Goal: Find specific page/section: Find specific page/section

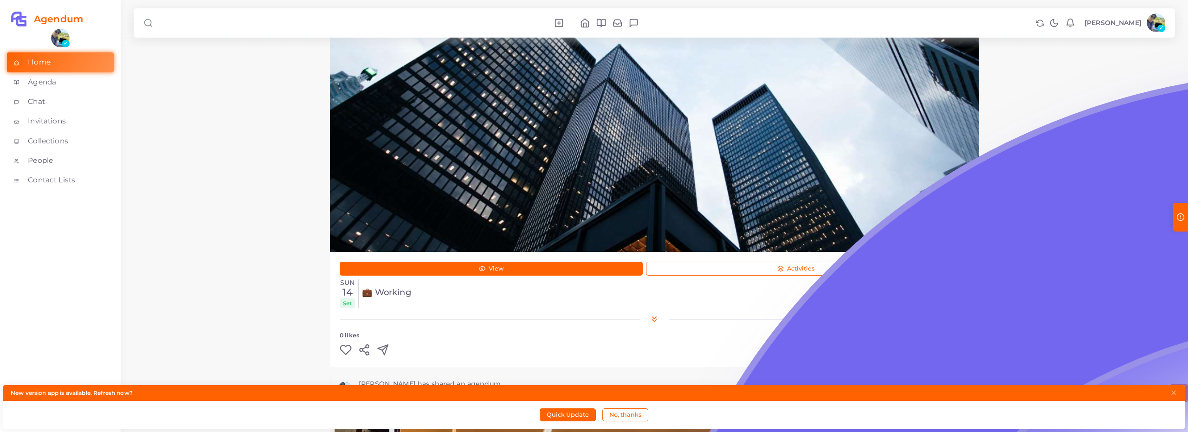
scroll to position [551, 0]
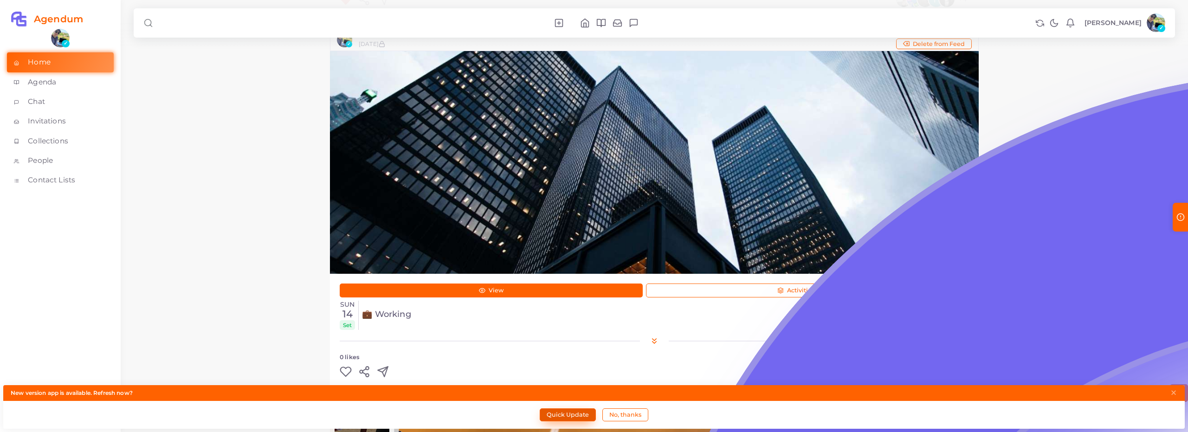
click at [577, 418] on button "Quick Update" at bounding box center [568, 414] width 56 height 13
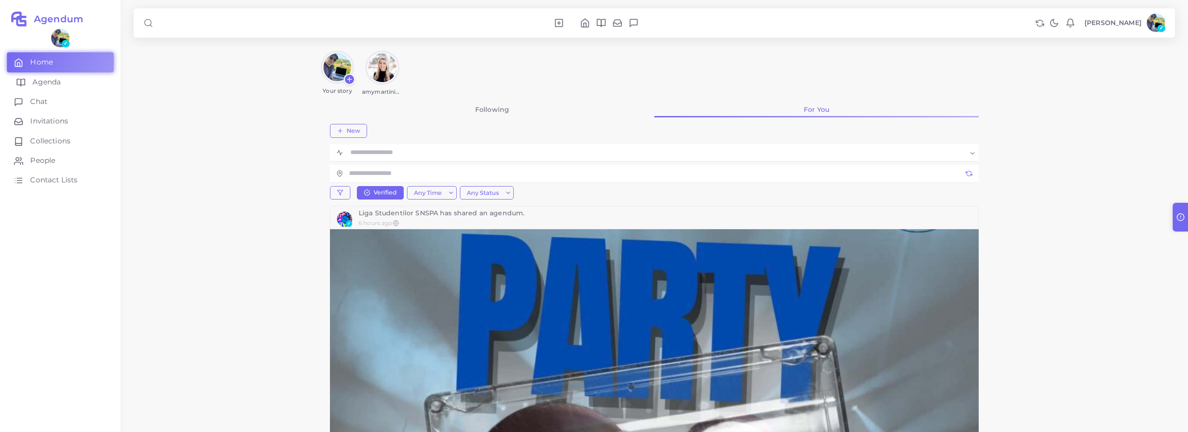
click at [77, 84] on link "Agenda" at bounding box center [60, 81] width 107 height 19
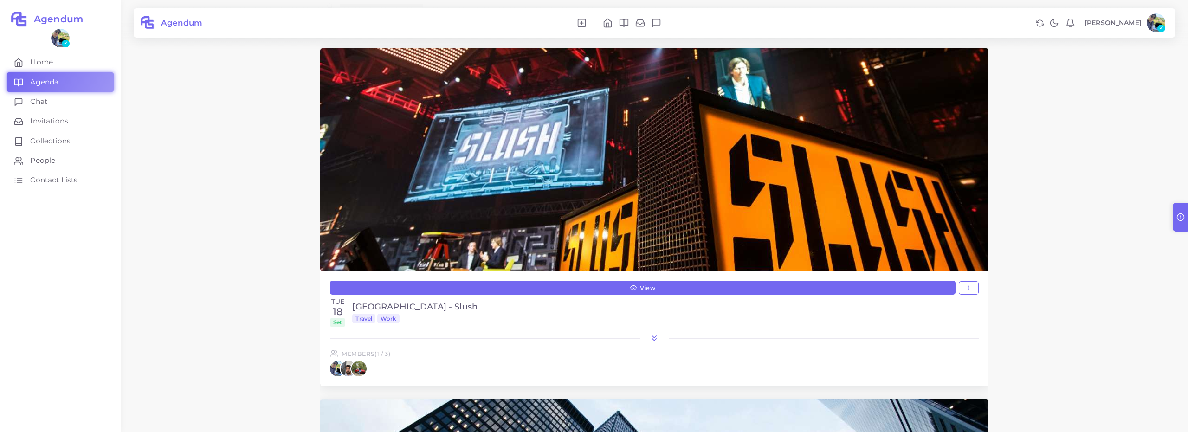
scroll to position [112, 0]
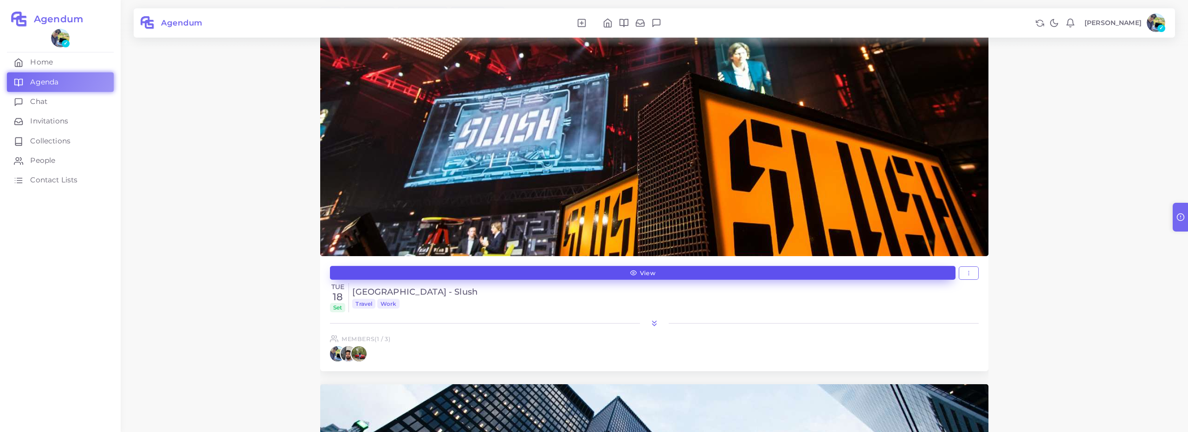
click at [571, 269] on link "View" at bounding box center [643, 273] width 626 height 14
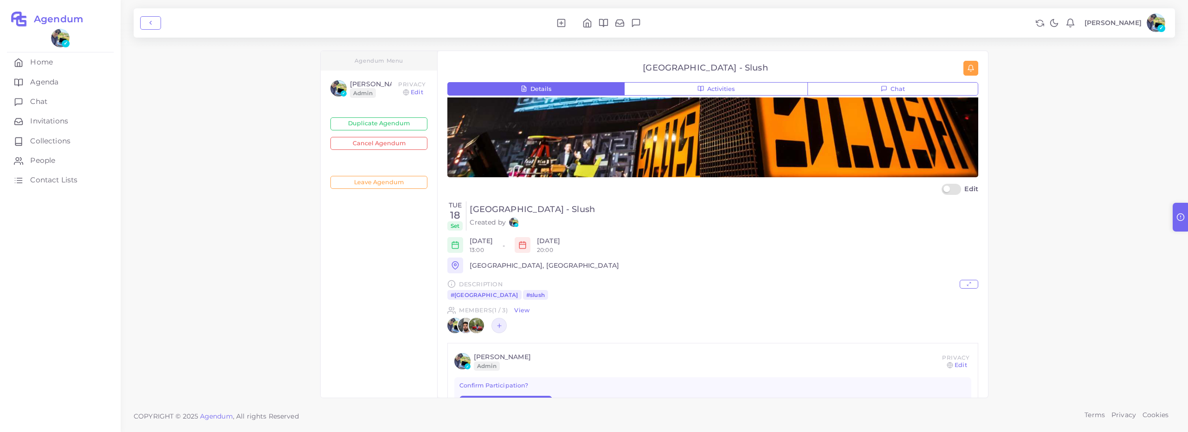
scroll to position [117, 0]
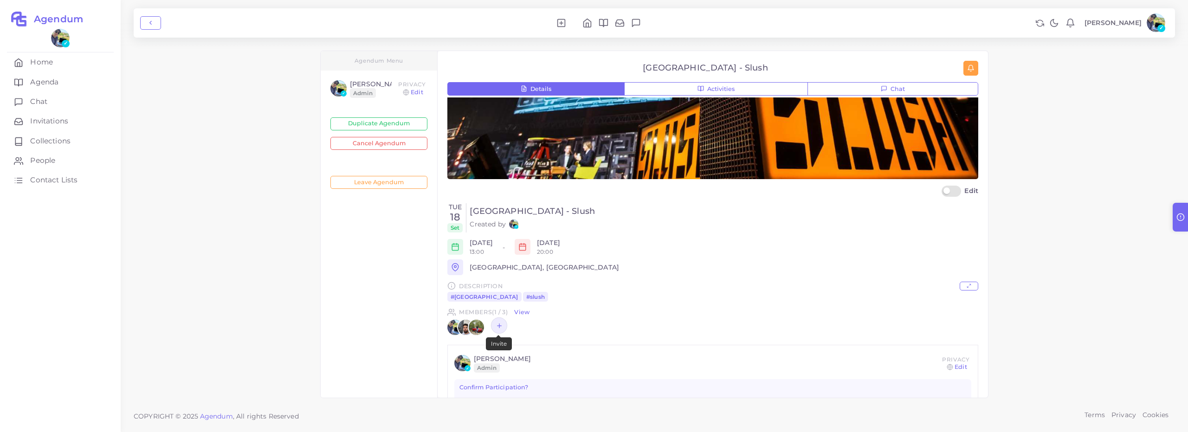
click at [505, 326] on span at bounding box center [499, 325] width 16 height 16
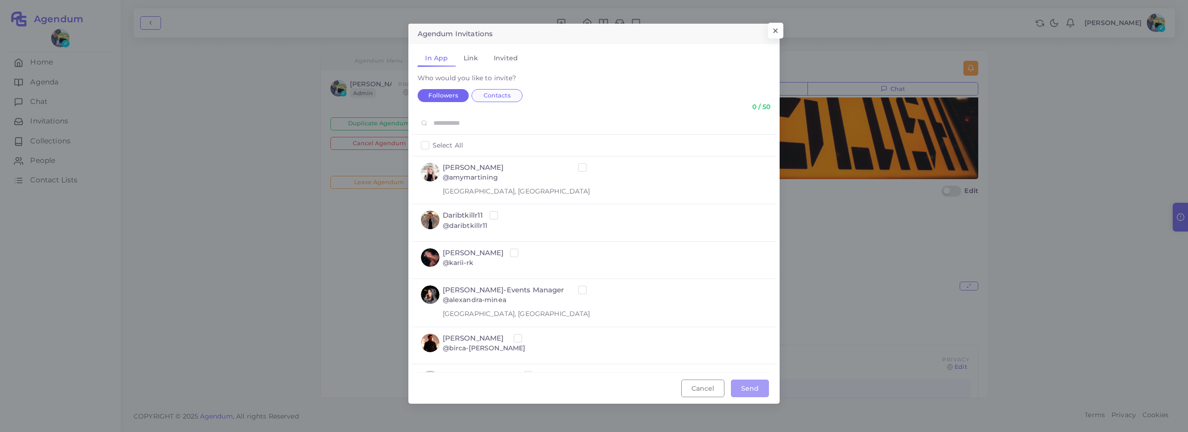
click at [507, 101] on label "Contacts" at bounding box center [497, 95] width 51 height 13
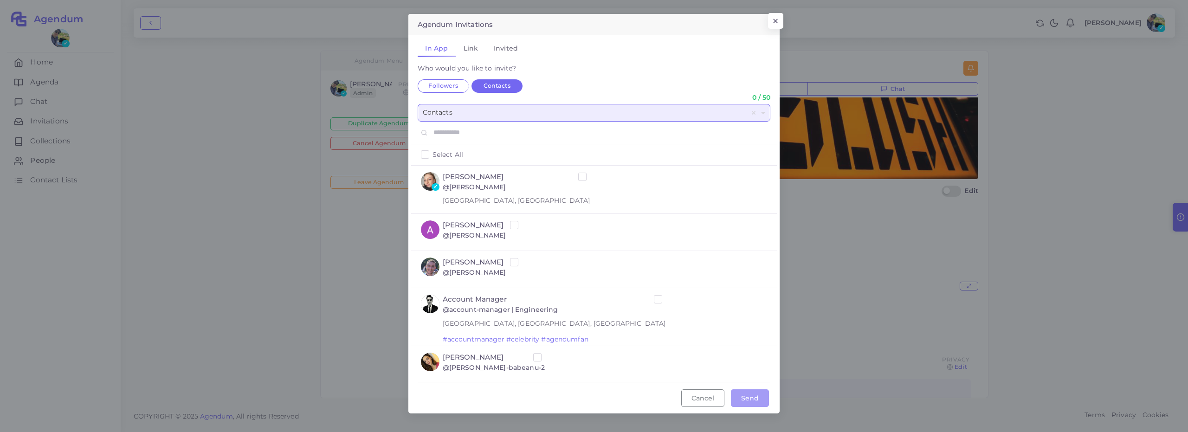
click at [534, 117] on input "text" at bounding box center [585, 112] width 324 height 17
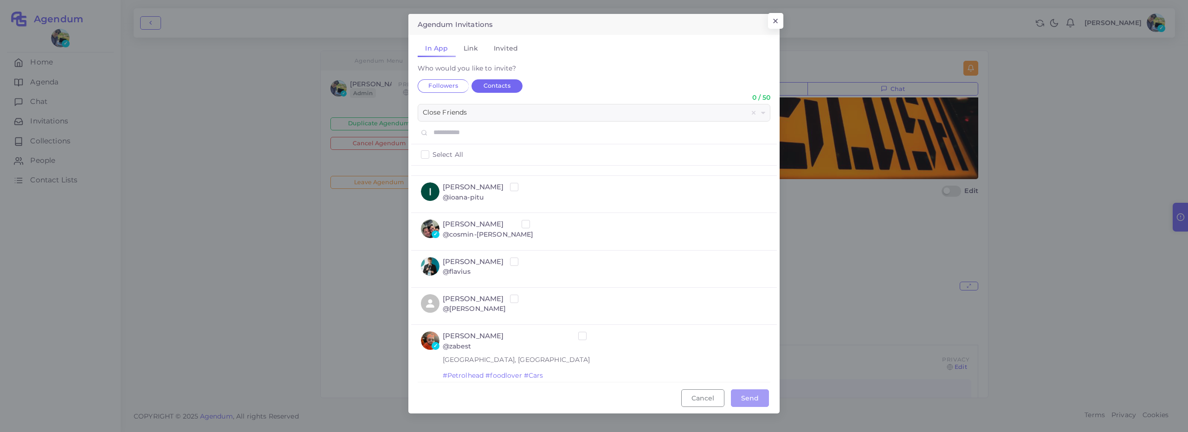
scroll to position [0, 0]
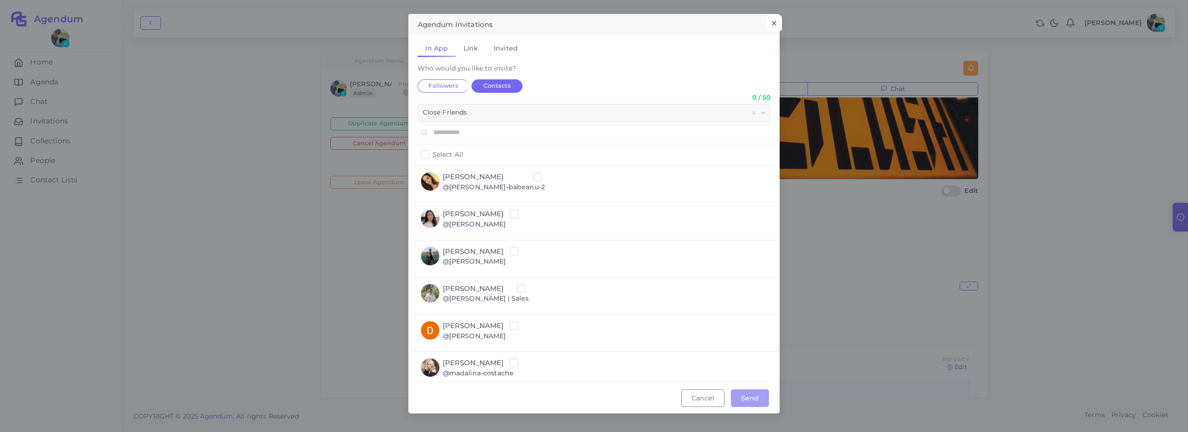
click at [775, 26] on button "×" at bounding box center [774, 23] width 15 height 16
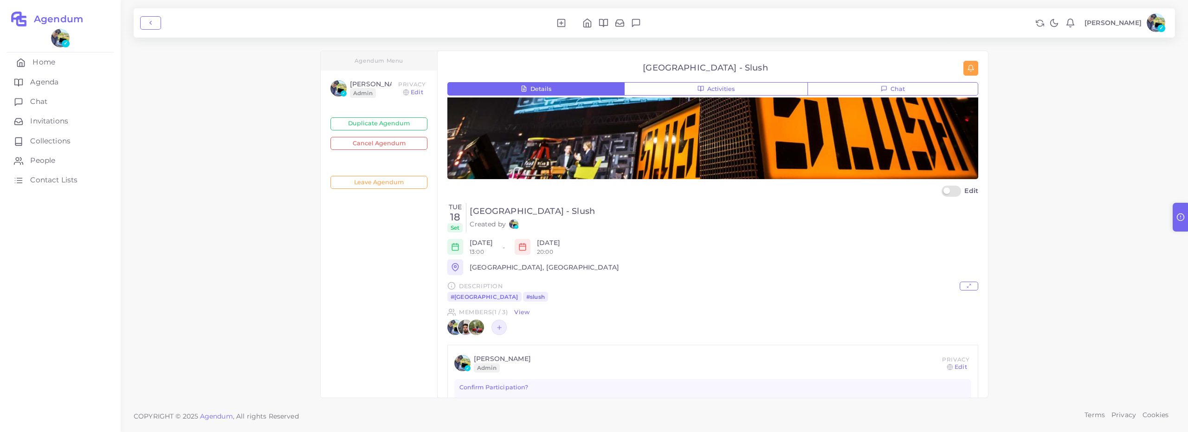
click at [60, 61] on link "Home" at bounding box center [60, 61] width 107 height 19
